Goal: Task Accomplishment & Management: Complete application form

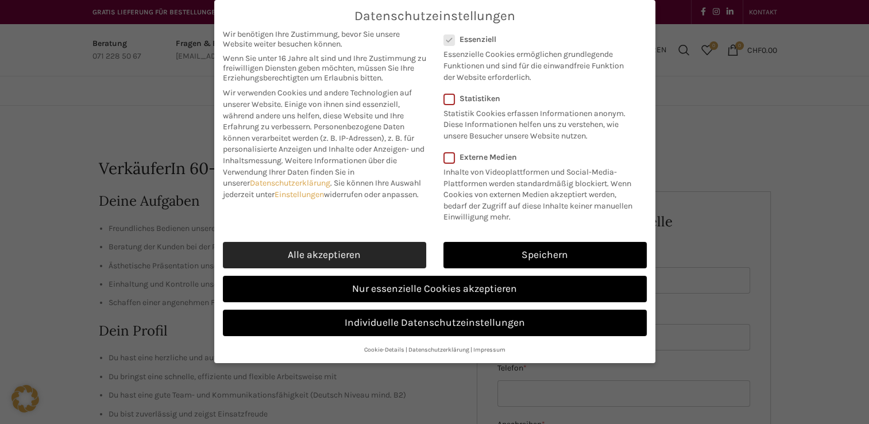
click at [395, 246] on link "Alle akzeptieren" at bounding box center [324, 255] width 203 height 26
checkbox input "true"
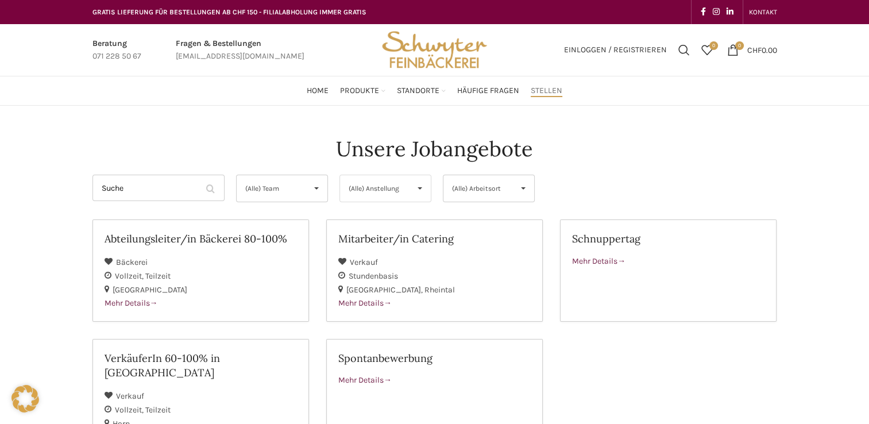
click at [420, 188] on span "▾" at bounding box center [420, 188] width 22 height 26
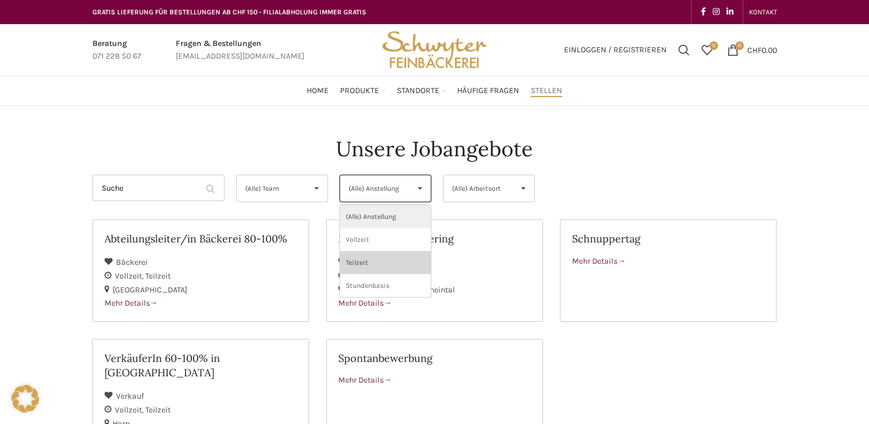
click at [376, 260] on li "Teilzeit" at bounding box center [385, 262] width 91 height 23
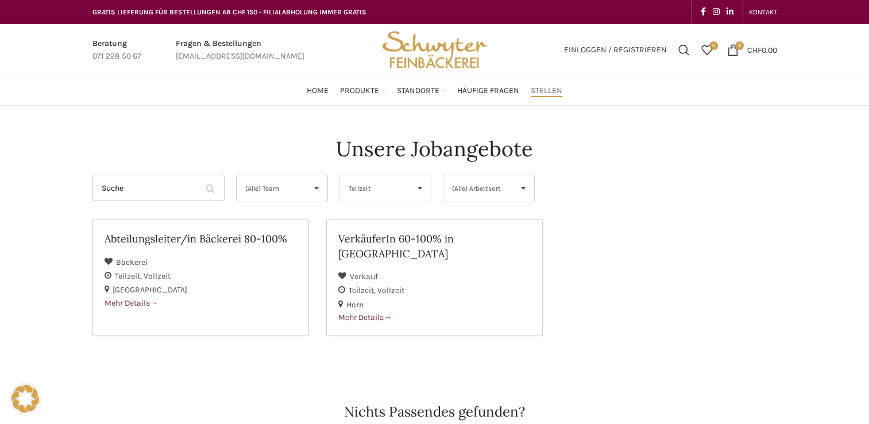
click at [419, 190] on span "▾" at bounding box center [420, 188] width 22 height 26
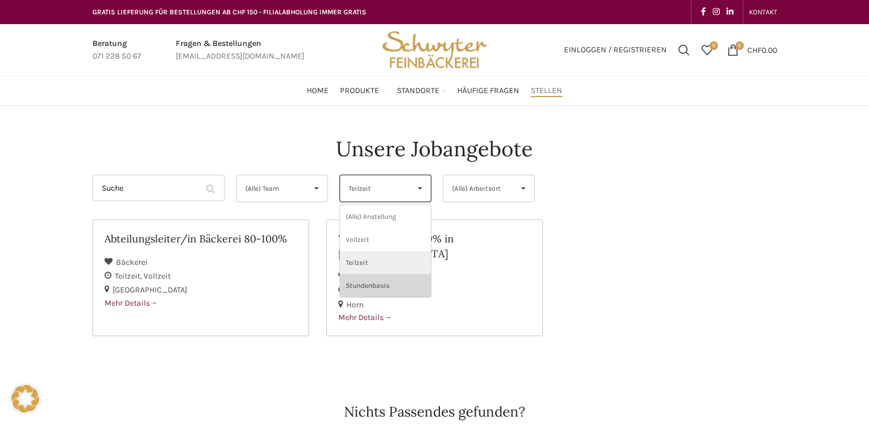
click at [381, 284] on li "Stundenbasis" at bounding box center [385, 285] width 91 height 23
select select "141"
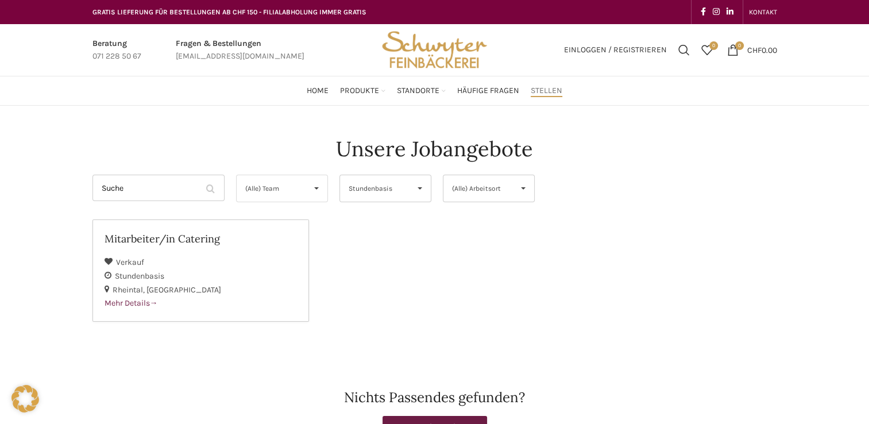
click at [316, 187] on span "▾" at bounding box center [317, 188] width 22 height 26
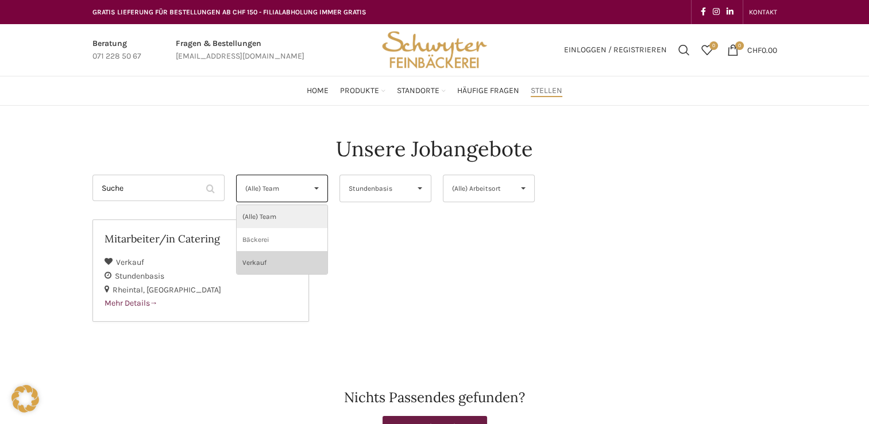
click at [288, 261] on li "Verkauf" at bounding box center [282, 262] width 91 height 23
select select "134"
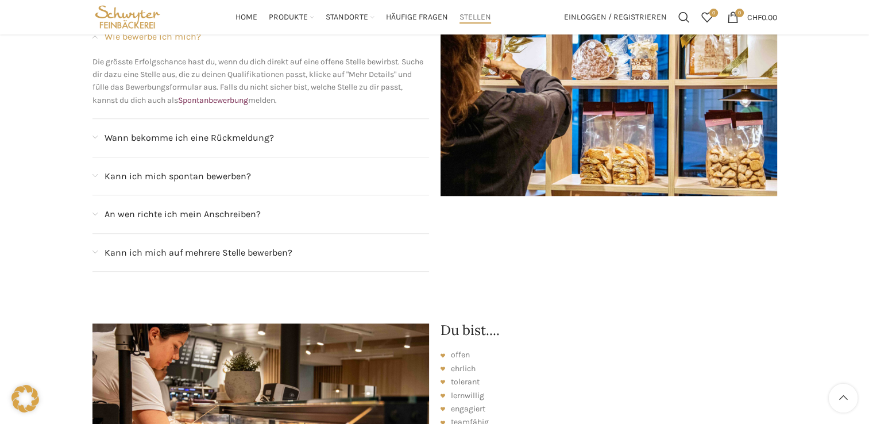
scroll to position [892, 0]
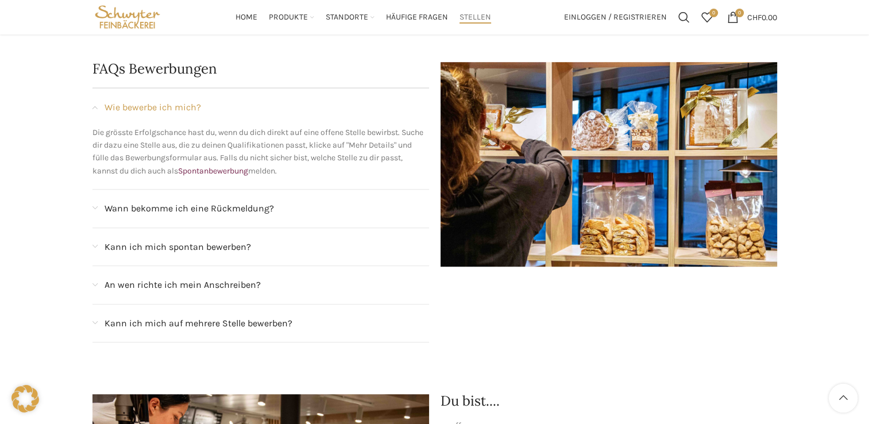
click at [471, 19] on span "Stellen" at bounding box center [476, 17] width 32 height 11
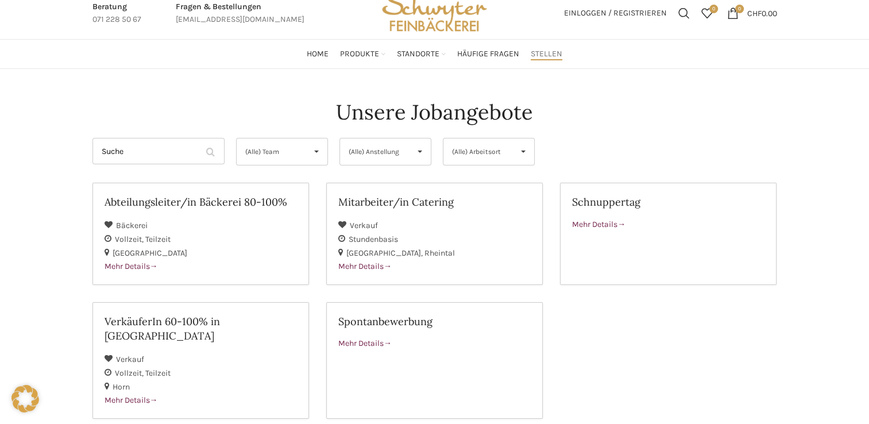
scroll to position [57, 0]
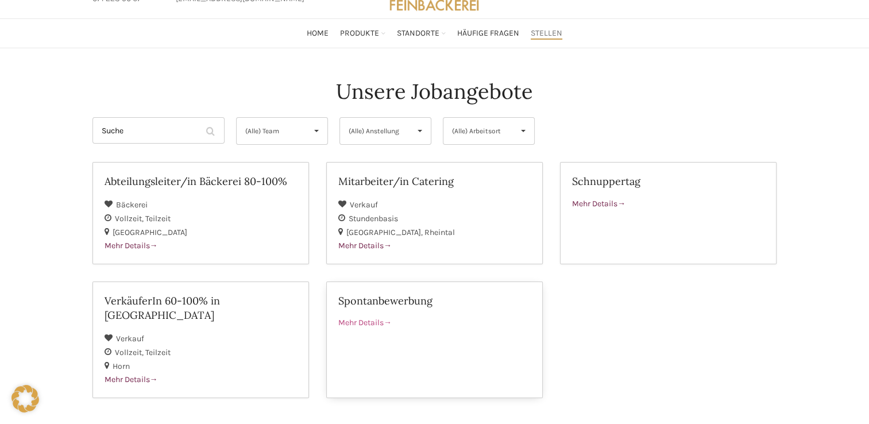
click at [377, 321] on span "Mehr Details" at bounding box center [364, 323] width 53 height 10
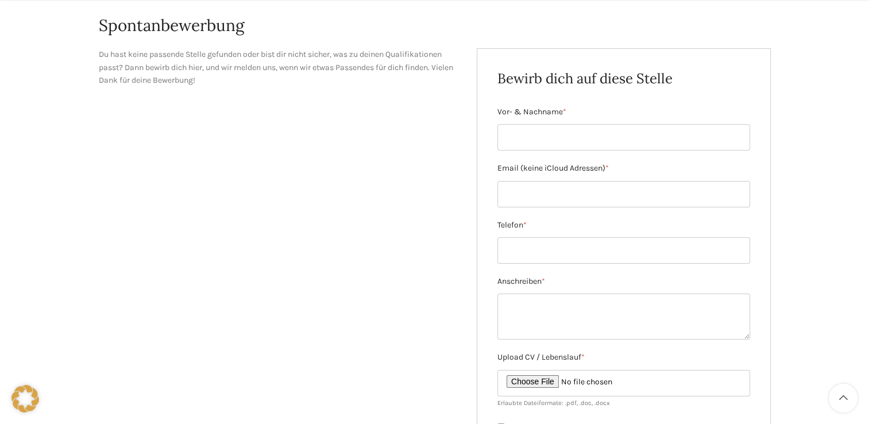
scroll to position [230, 0]
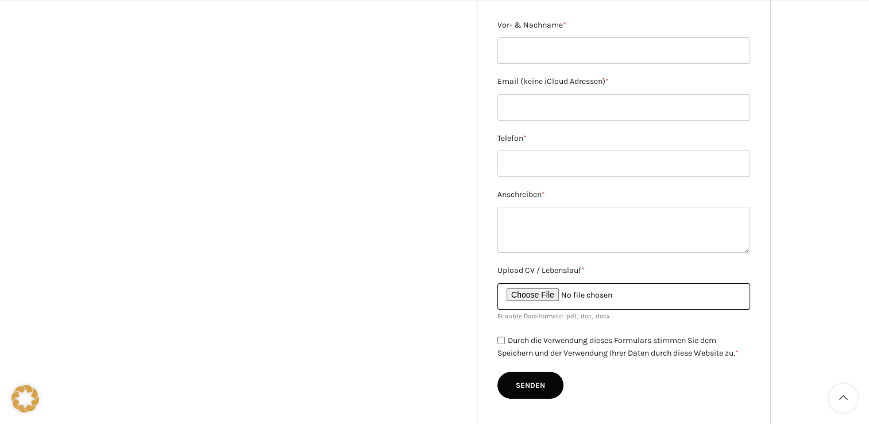
click at [560, 295] on input "Upload CV / Lebenslauf *" at bounding box center [623, 296] width 253 height 26
